Goal: Obtain resource: Obtain resource

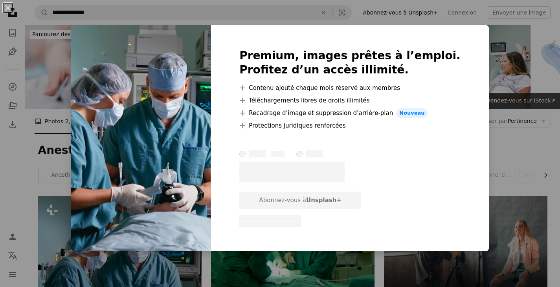
scroll to position [157, 0]
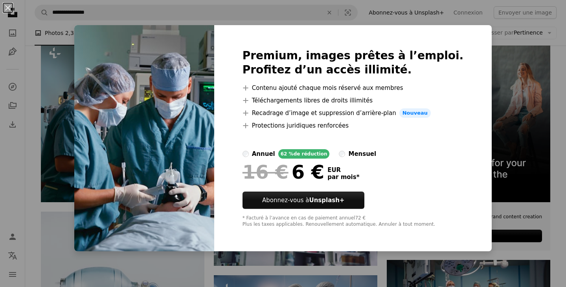
click at [165, 161] on img at bounding box center [144, 138] width 140 height 226
click at [510, 134] on div "An X shape Premium, images prêtes à l’emploi. Profitez d’un accès illimité. A p…" at bounding box center [283, 143] width 566 height 287
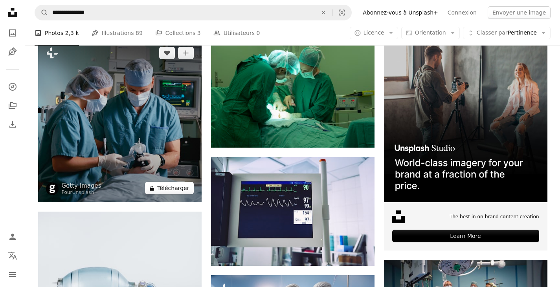
click at [167, 189] on button "A lock Télécharger" at bounding box center [169, 188] width 48 height 13
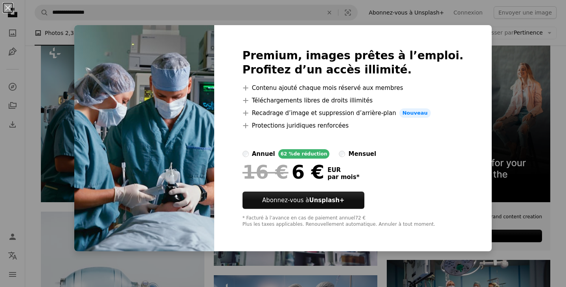
click at [161, 134] on img at bounding box center [144, 138] width 140 height 226
click at [61, 127] on div "An X shape Premium, images prêtes à l’emploi. Profitez d’un accès illimité. A p…" at bounding box center [283, 143] width 566 height 287
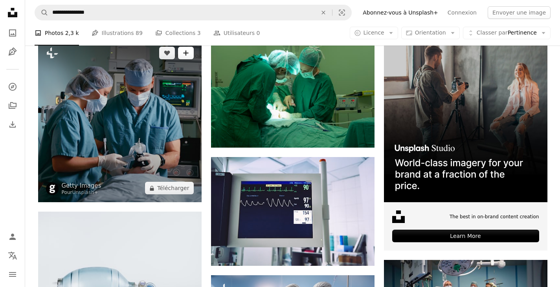
click at [188, 53] on icon "Ajouter à la collection" at bounding box center [185, 53] width 5 height 5
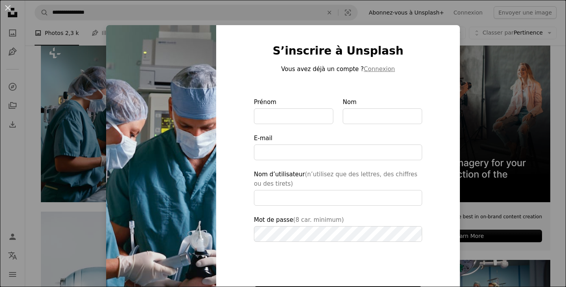
click at [111, 103] on img at bounding box center [161, 186] width 110 height 323
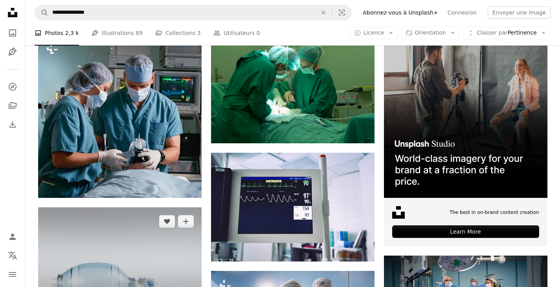
scroll to position [157, 0]
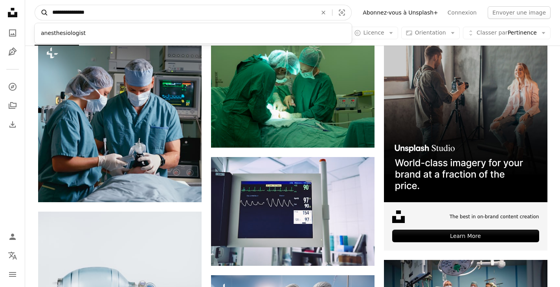
drag, startPoint x: 94, startPoint y: 12, endPoint x: 46, endPoint y: 17, distance: 48.2
click at [46, 17] on form "**********" at bounding box center [193, 13] width 317 height 16
